Goal: Information Seeking & Learning: Learn about a topic

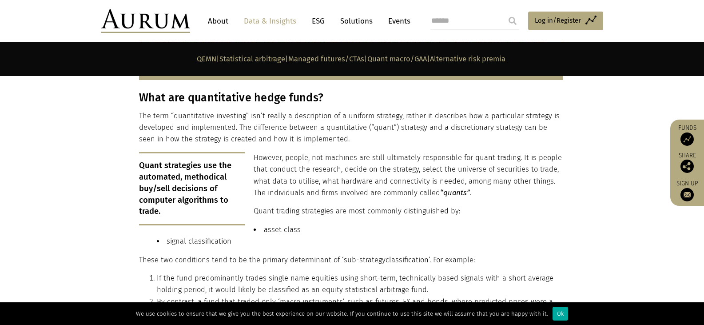
scroll to position [503, 0]
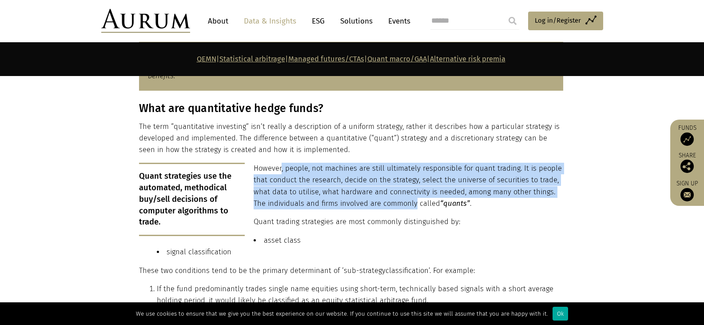
drag, startPoint x: 282, startPoint y: 161, endPoint x: 400, endPoint y: 199, distance: 124.1
click at [400, 199] on p "However, people, not machines are still ultimately responsible for quant tradin…" at bounding box center [351, 186] width 424 height 47
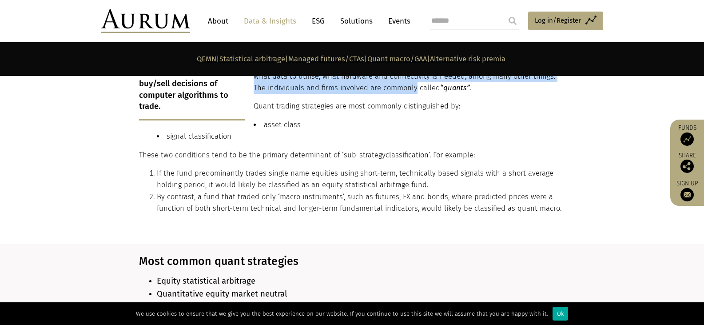
scroll to position [622, 0]
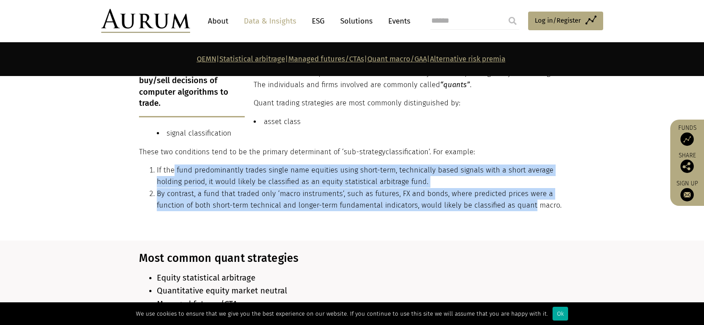
drag, startPoint x: 175, startPoint y: 164, endPoint x: 527, endPoint y: 199, distance: 354.5
click at [527, 199] on ol "If the fund predominantly trades single name equities using short-term, technic…" at bounding box center [351, 187] width 424 height 47
click at [494, 199] on li "By contrast, a fund that traded only ‘macro instruments’, such as futures, FX a…" at bounding box center [360, 200] width 407 height 24
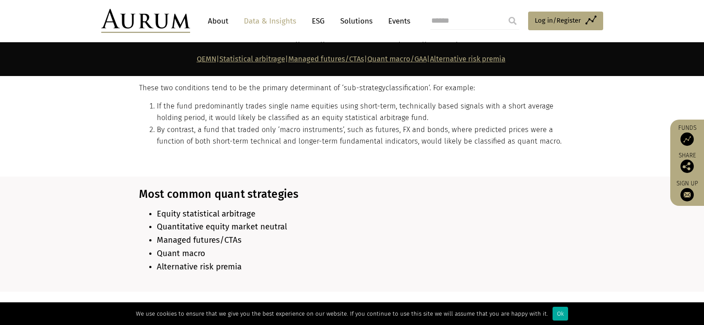
scroll to position [711, 0]
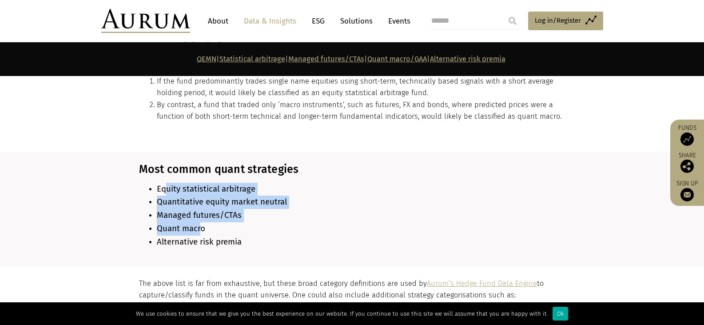
drag, startPoint x: 163, startPoint y: 182, endPoint x: 203, endPoint y: 225, distance: 58.5
click at [203, 225] on ul "Equity statistical arbitrage Quantitative equity market neutral Managed futures…" at bounding box center [351, 216] width 424 height 66
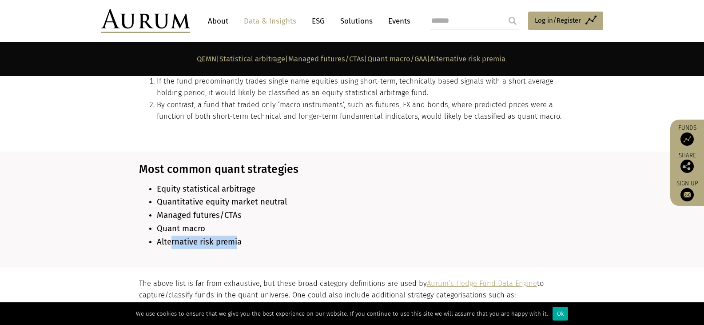
drag, startPoint x: 169, startPoint y: 236, endPoint x: 236, endPoint y: 236, distance: 67.1
click at [236, 237] on span "Alternative risk premia" at bounding box center [199, 242] width 85 height 10
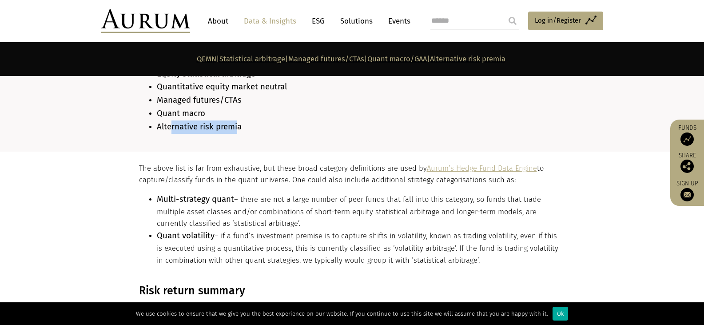
scroll to position [829, 0]
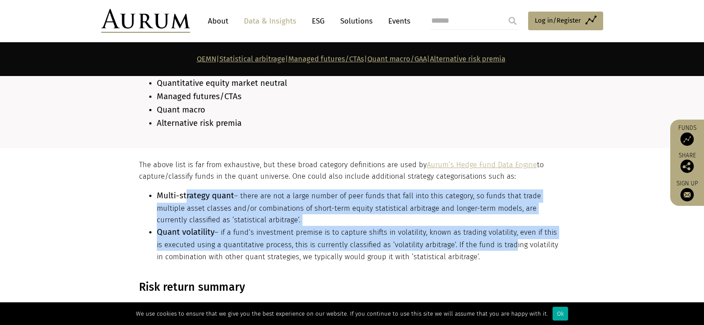
drag, startPoint x: 186, startPoint y: 189, endPoint x: 432, endPoint y: 240, distance: 251.3
click at [497, 239] on ul "Multi-strategy quant – there are not a large number of peer funds that fall int…" at bounding box center [351, 225] width 424 height 73
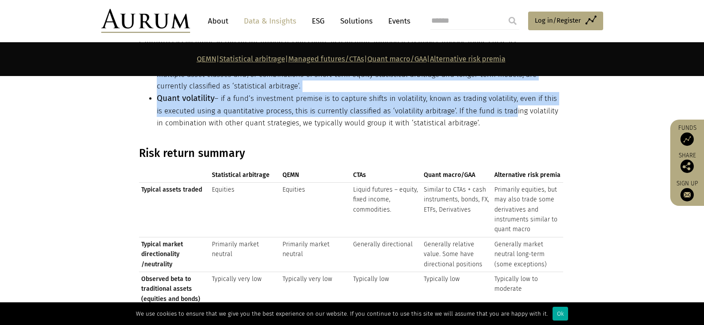
scroll to position [1007, 0]
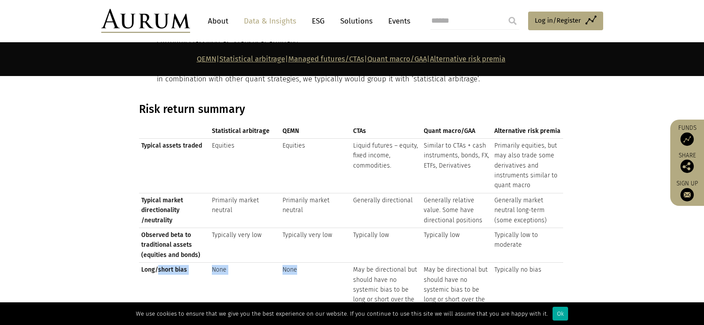
drag, startPoint x: 159, startPoint y: 260, endPoint x: 308, endPoint y: 263, distance: 149.8
click at [308, 263] on tr "Long/short bias None None May be directional but should have no systemic bias t…" at bounding box center [351, 290] width 424 height 55
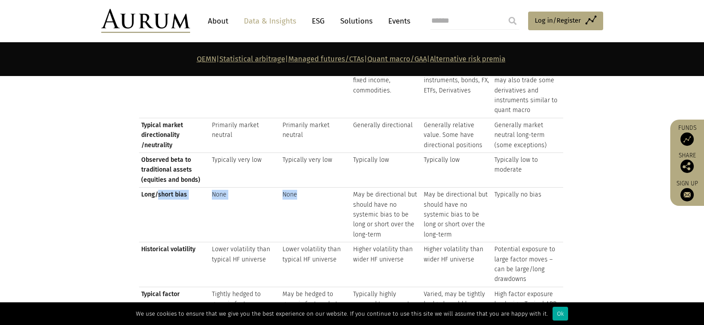
scroll to position [1096, 0]
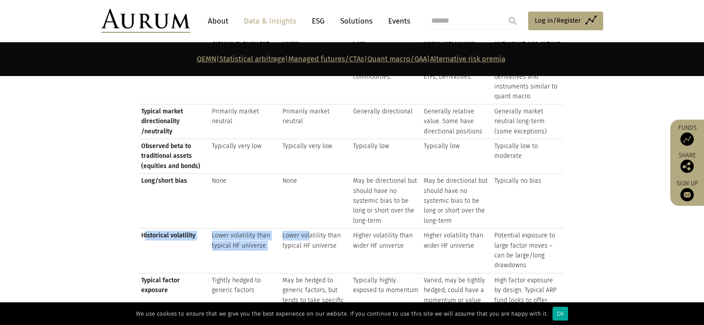
drag, startPoint x: 144, startPoint y: 230, endPoint x: 308, endPoint y: 231, distance: 163.9
click at [308, 231] on tr "Historical volatility Lower volatility than typical HF universe Lower volatilit…" at bounding box center [351, 250] width 424 height 45
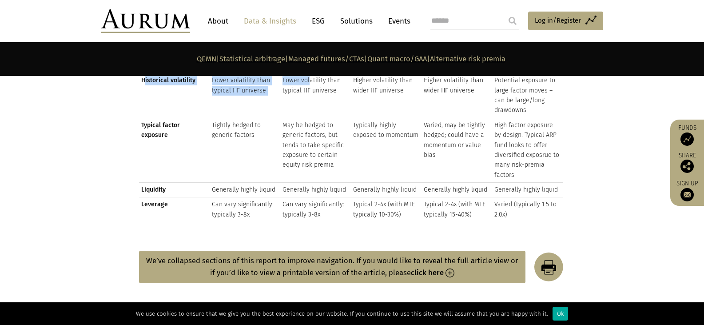
scroll to position [1274, 0]
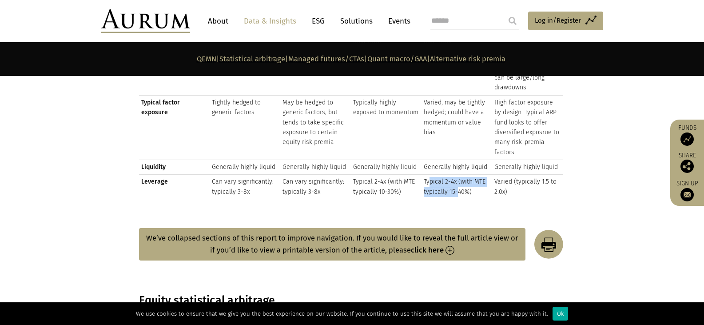
drag, startPoint x: 429, startPoint y: 175, endPoint x: 443, endPoint y: 188, distance: 19.5
click at [458, 183] on td "Typical 2-4x (with MTE typically 15-40%)" at bounding box center [457, 187] width 71 height 24
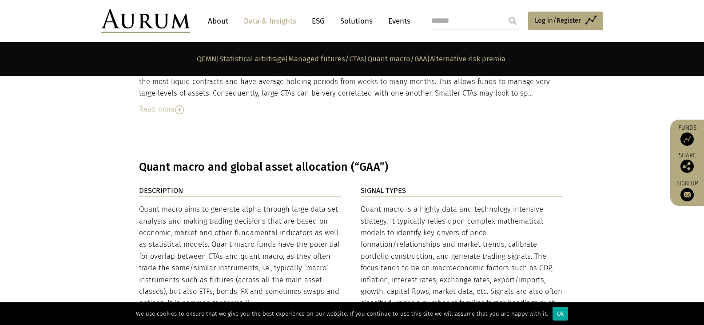
scroll to position [2962, 0]
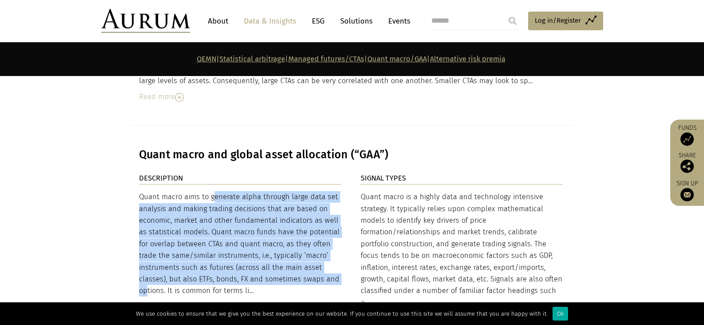
drag, startPoint x: 170, startPoint y: 142, endPoint x: 303, endPoint y: 216, distance: 152.7
click at [298, 219] on div "Quant macro aims to generate alpha through large data set analysis and making t…" at bounding box center [240, 244] width 203 height 106
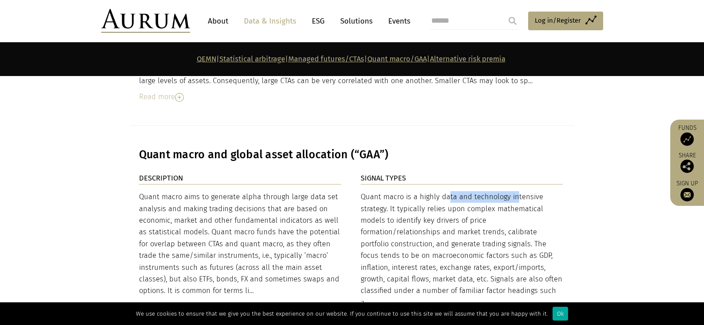
drag, startPoint x: 407, startPoint y: 147, endPoint x: 472, endPoint y: 146, distance: 64.9
click at [472, 191] on div "Quant macro is a highly data and technology intensive strategy. It typically re…" at bounding box center [462, 249] width 203 height 117
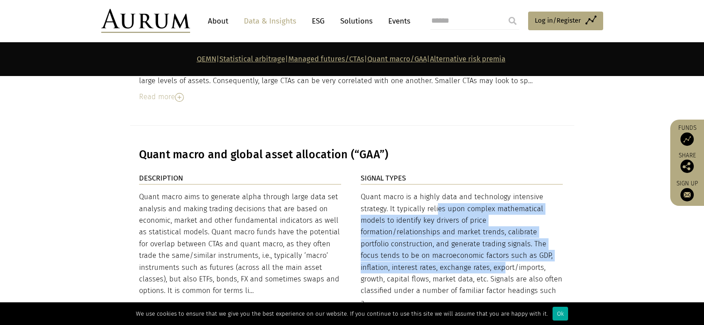
drag, startPoint x: 399, startPoint y: 160, endPoint x: 463, endPoint y: 212, distance: 81.5
click at [463, 212] on div "Quant macro is a highly data and technology intensive strategy. It typically re…" at bounding box center [462, 249] width 203 height 117
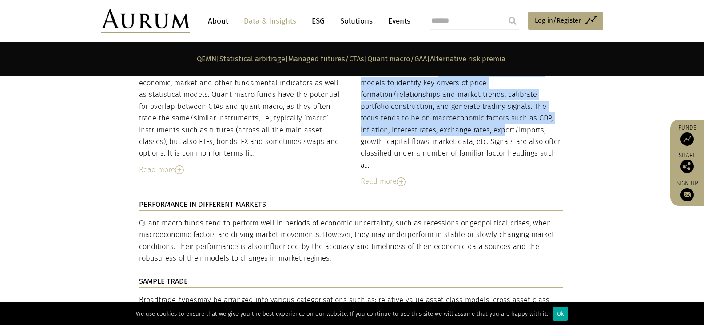
scroll to position [3110, 0]
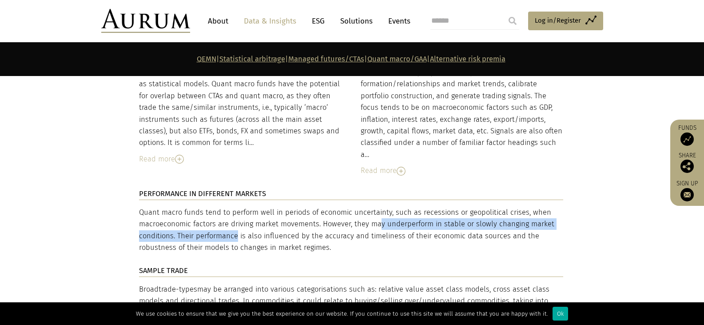
drag, startPoint x: 376, startPoint y: 155, endPoint x: 235, endPoint y: 175, distance: 142.3
click at [235, 207] on p "Quant macro funds tend to perform well in periods of economic uncertainty, such…" at bounding box center [351, 230] width 424 height 47
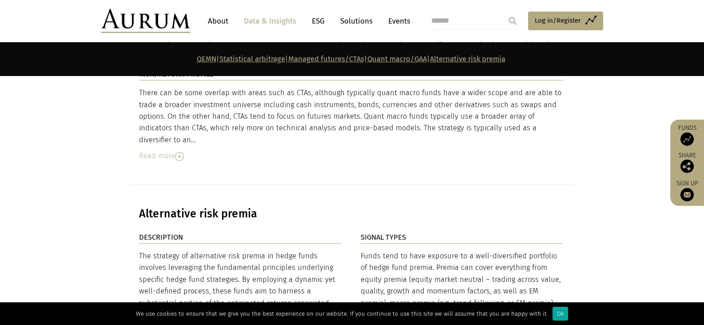
scroll to position [3406, 0]
